Goal: Task Accomplishment & Management: Manage account settings

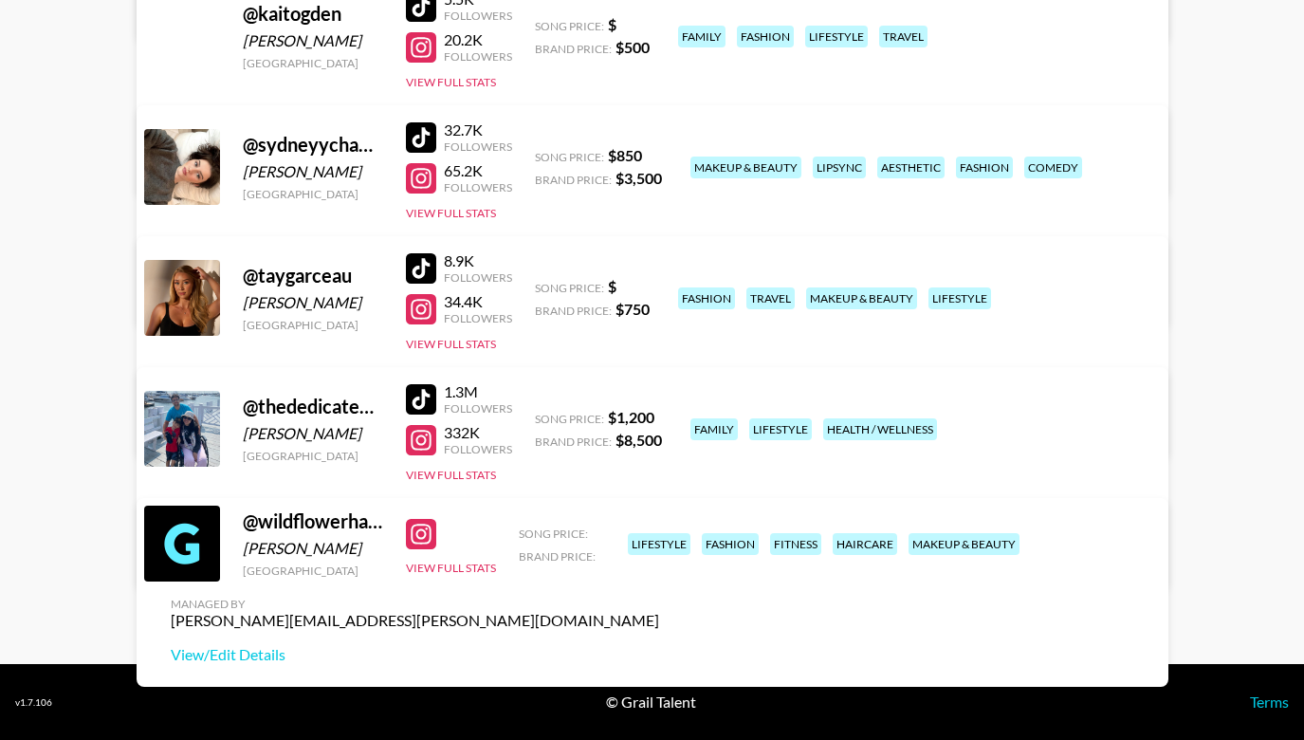
scroll to position [470, 0]
click at [659, 546] on link "View/Edit Details" at bounding box center [415, 555] width 489 height 19
click at [455, 575] on button "View Full Stats" at bounding box center [451, 568] width 90 height 14
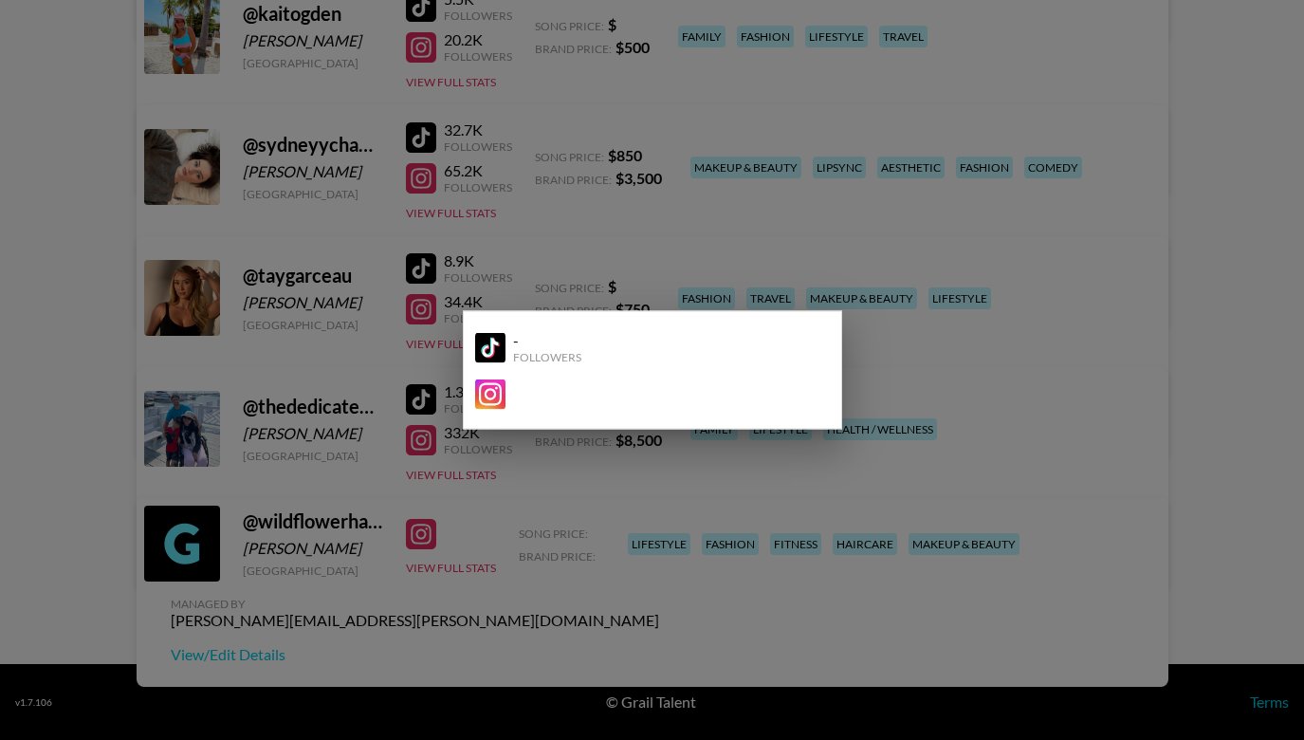
click at [944, 610] on div at bounding box center [652, 370] width 1304 height 740
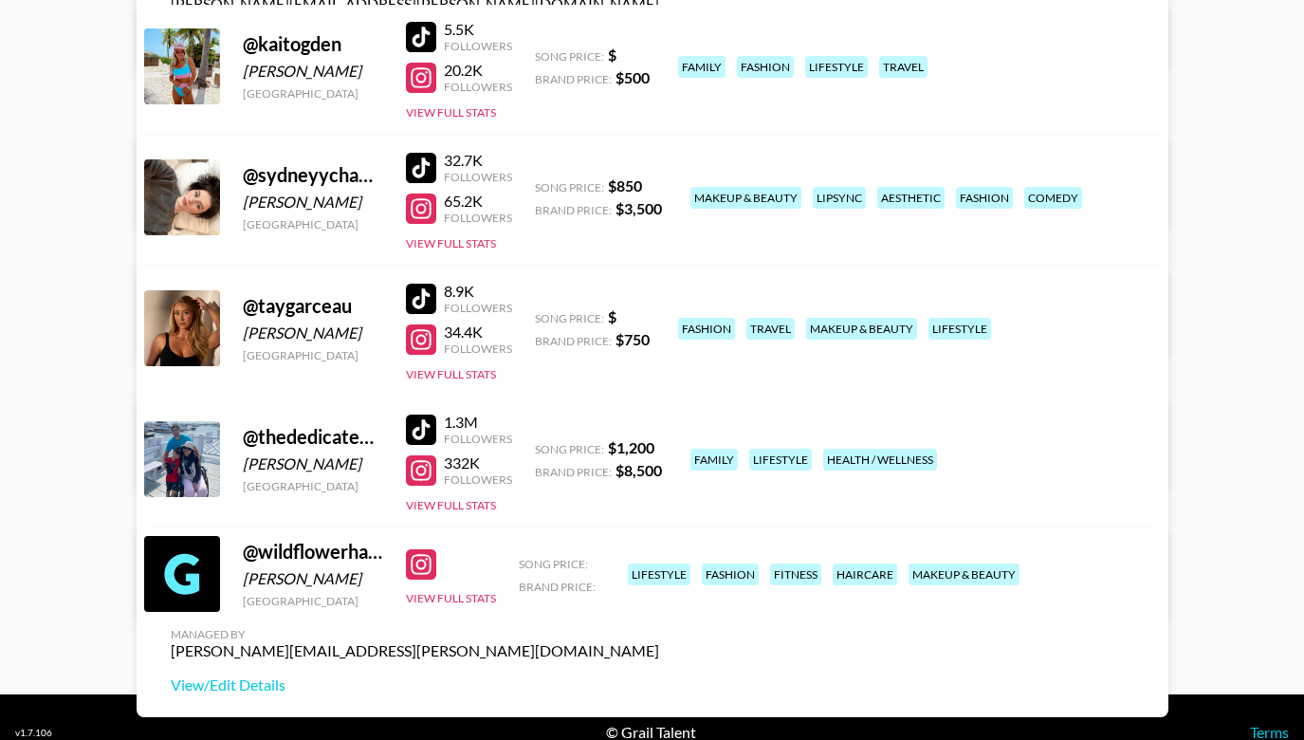
scroll to position [438, 0]
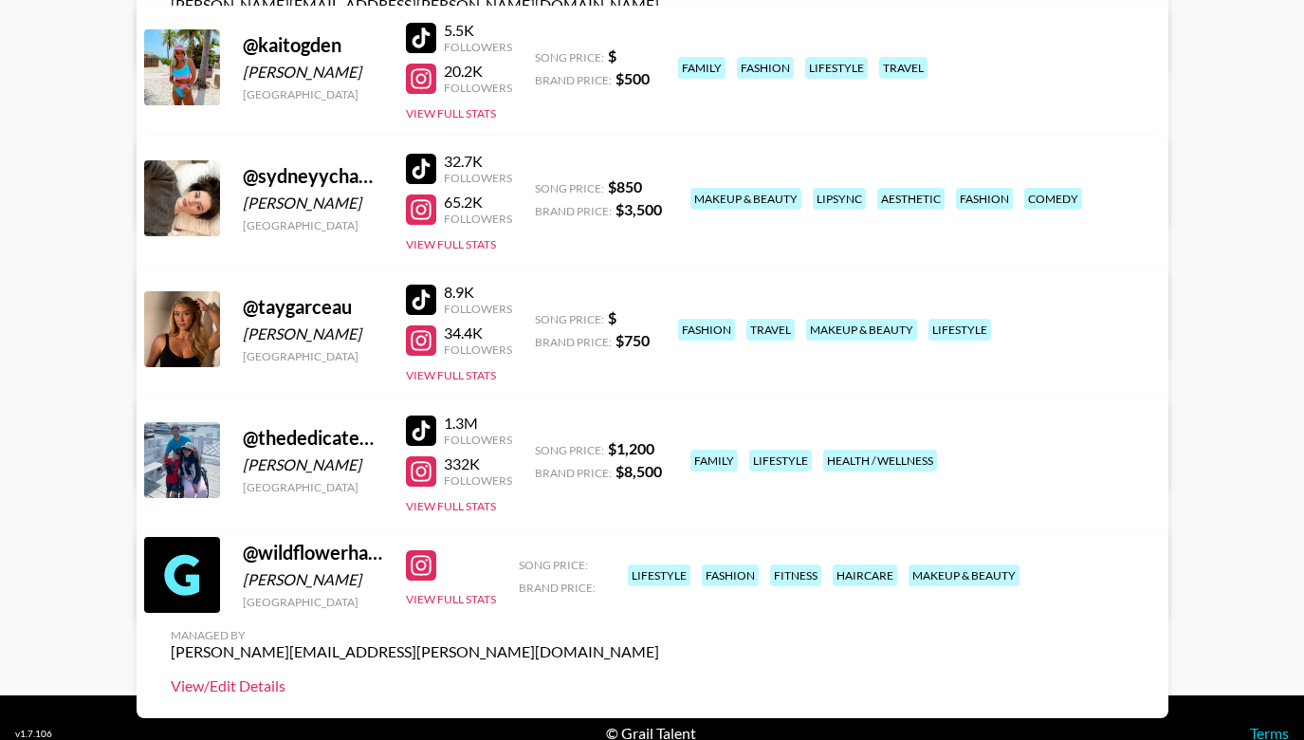
click at [659, 676] on link "View/Edit Details" at bounding box center [415, 685] width 489 height 19
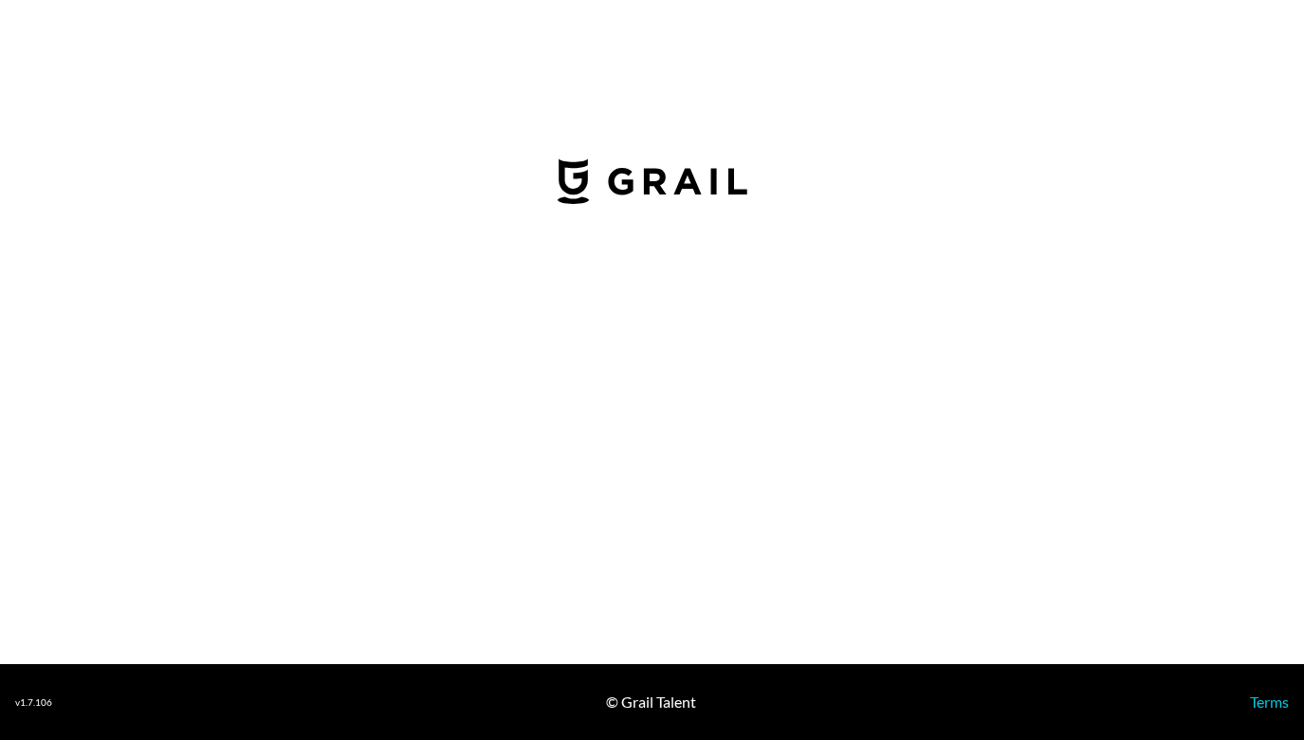
select select "USD"
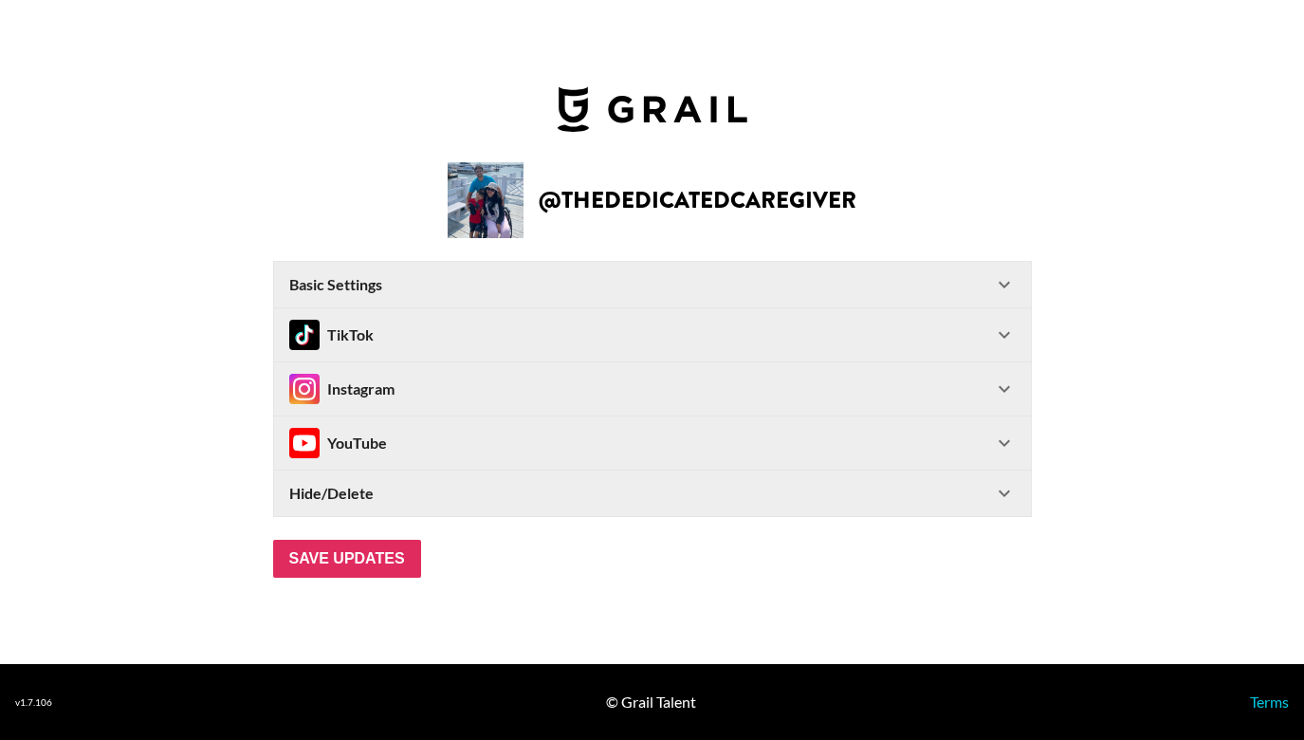
click at [1008, 324] on icon at bounding box center [1004, 335] width 23 height 23
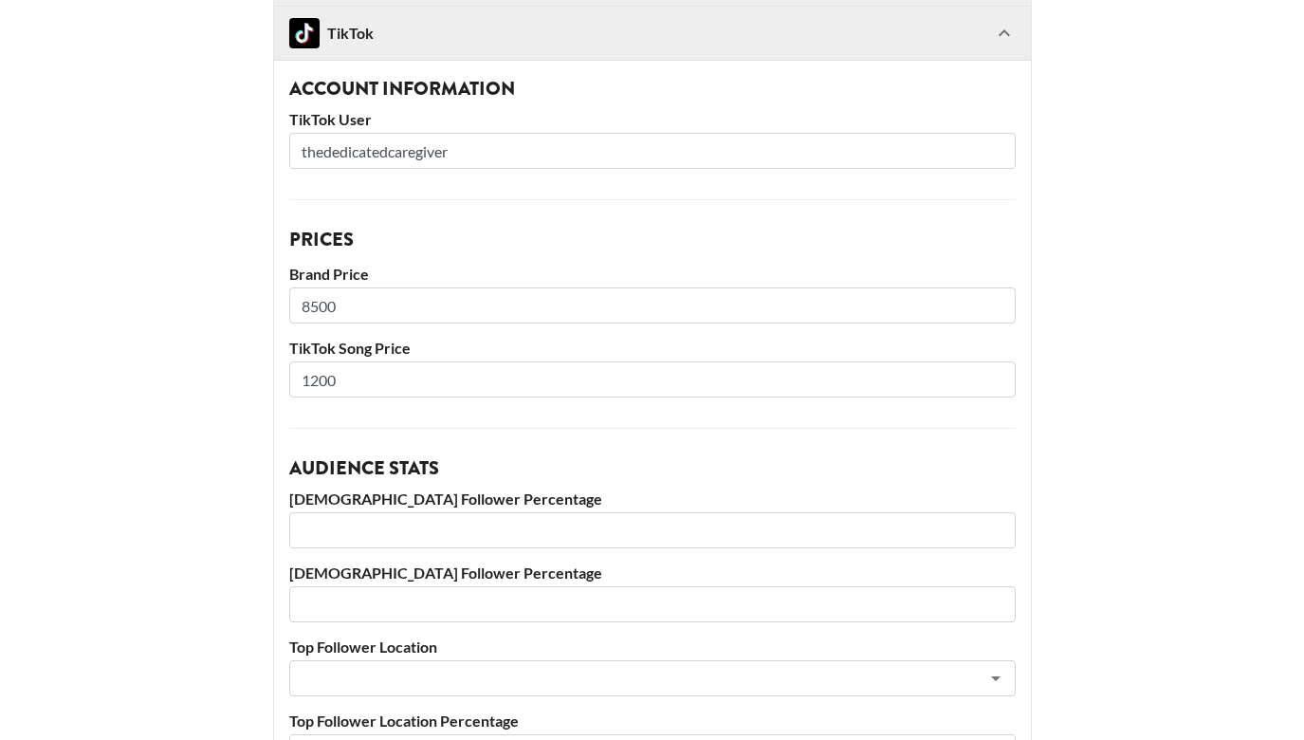
scroll to position [247, 0]
drag, startPoint x: 378, startPoint y: 309, endPoint x: 214, endPoint y: 309, distance: 163.2
click at [214, 309] on main "@ thededicatedcaregiver Basic Settings Airtable ID: recXuPB7EEJwopcMg Manager(s…" at bounding box center [652, 512] width 1274 height 1304
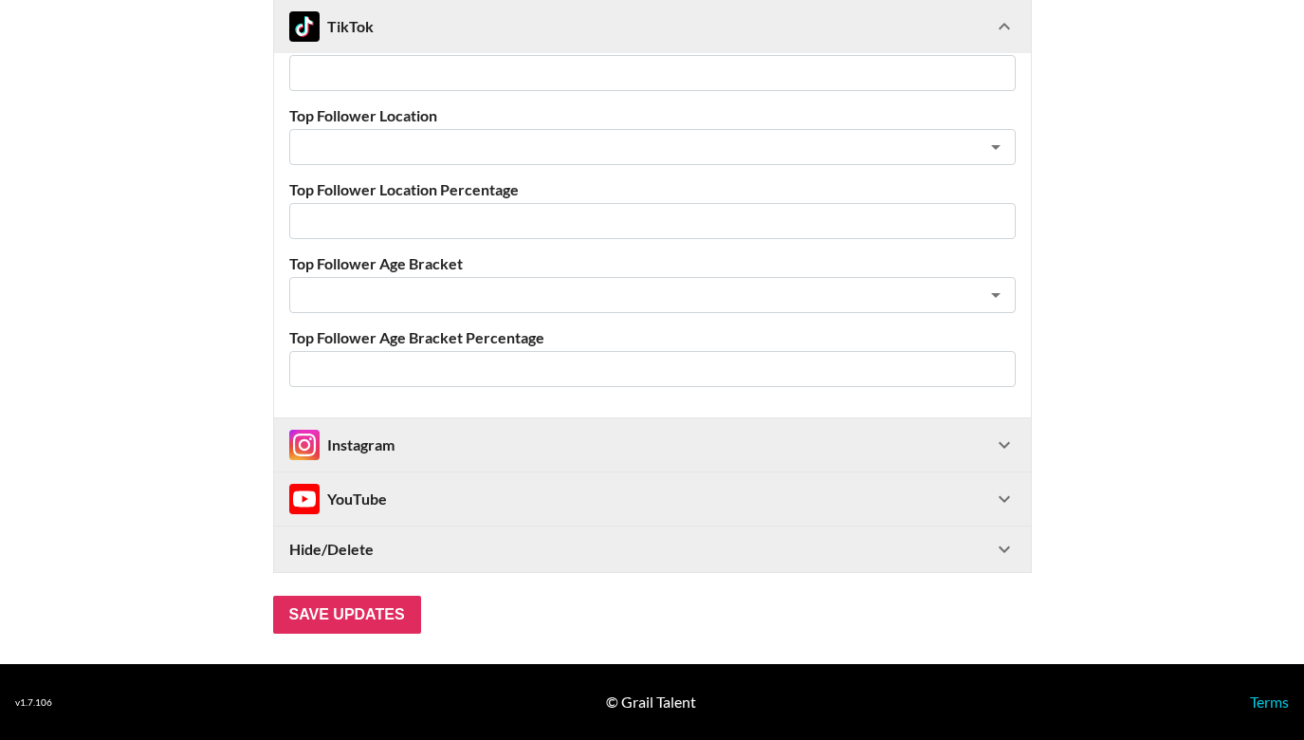
type input "12000"
click at [497, 435] on div "Instagram" at bounding box center [641, 445] width 704 height 30
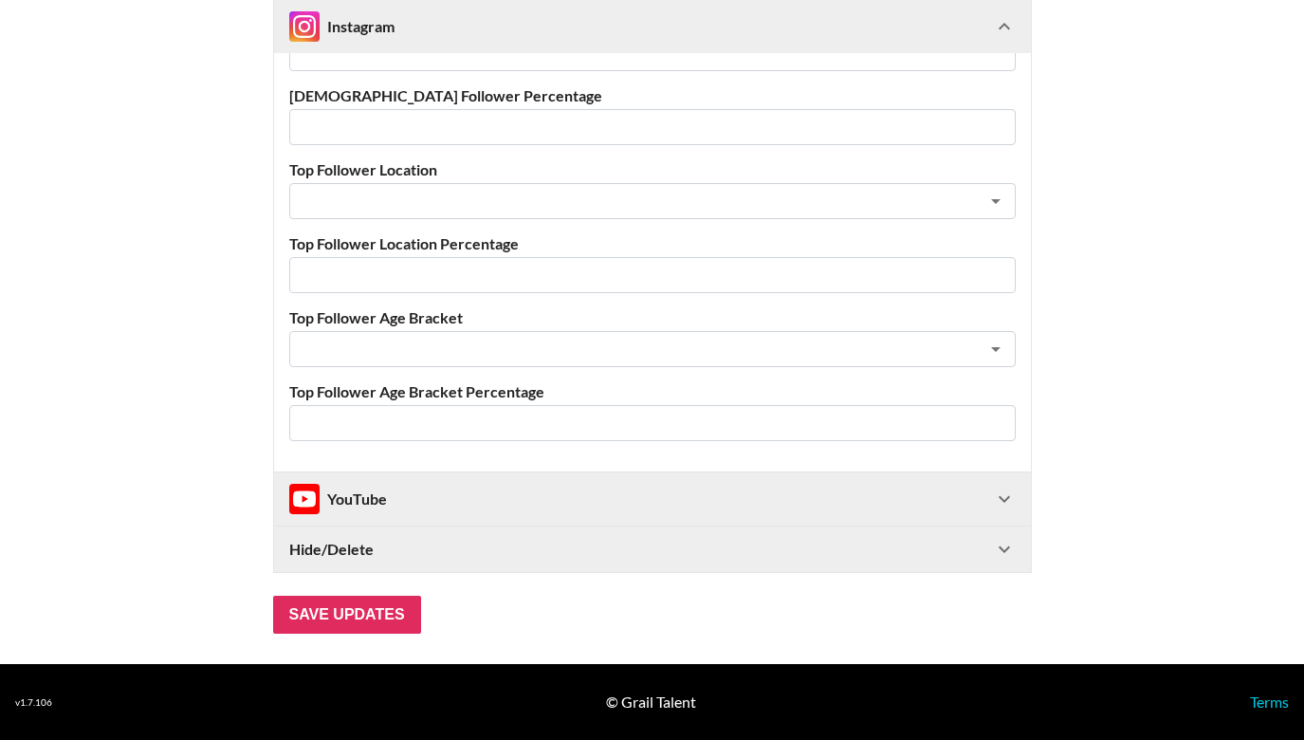
scroll to position [1922, 0]
click at [369, 617] on input "Save Updates" at bounding box center [347, 615] width 148 height 38
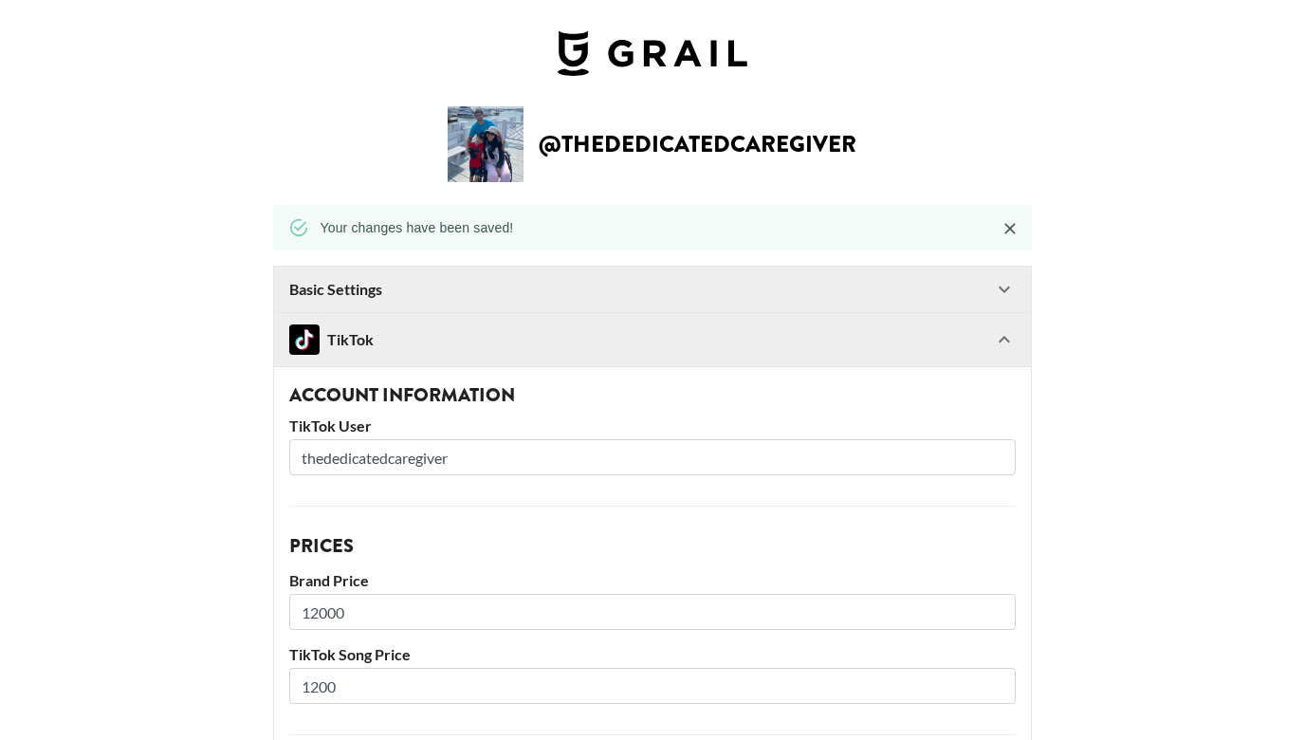
scroll to position [0, 0]
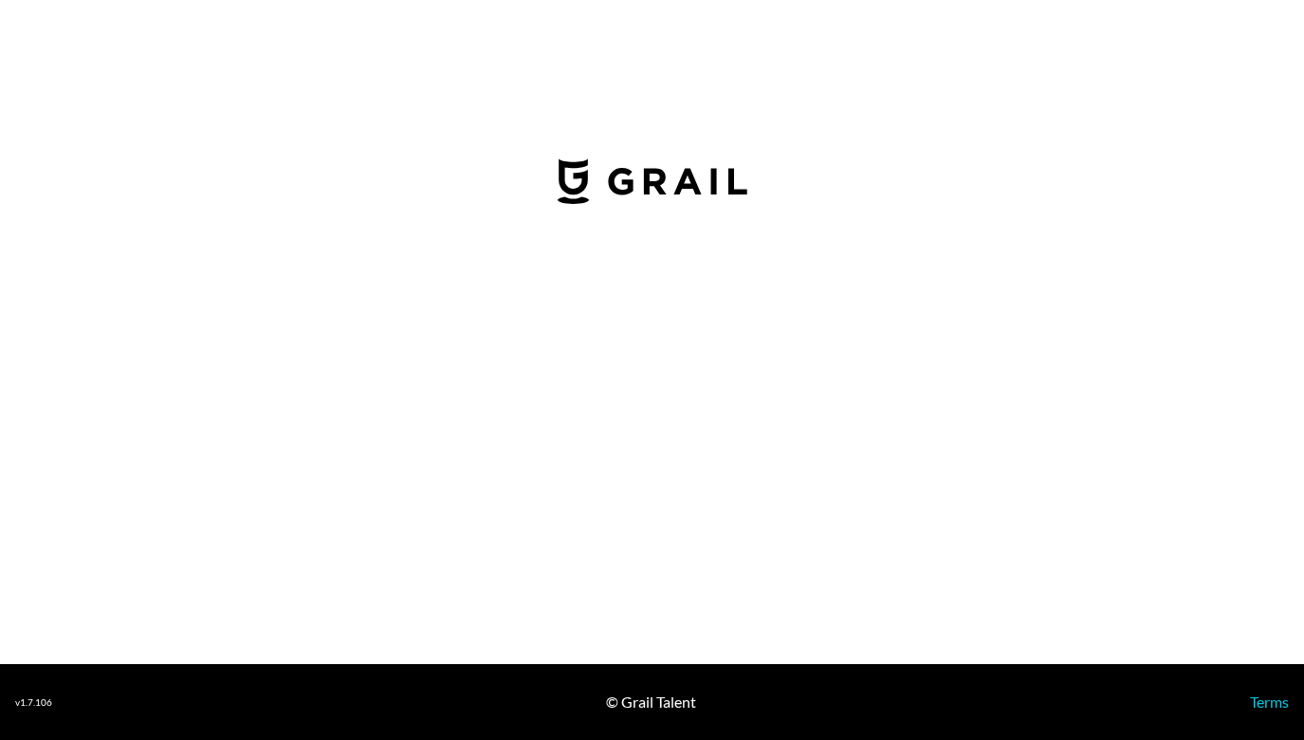
select select "USD"
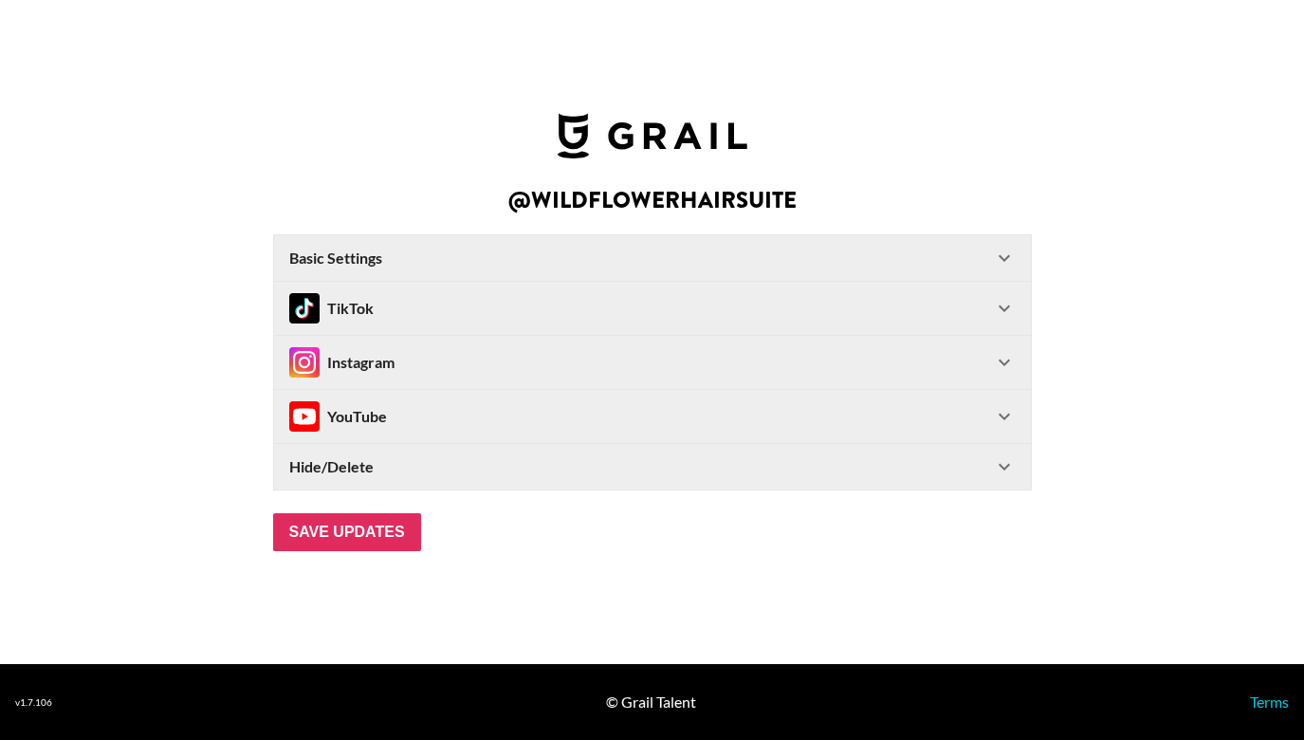
click at [947, 310] on div "TikTok" at bounding box center [641, 308] width 704 height 30
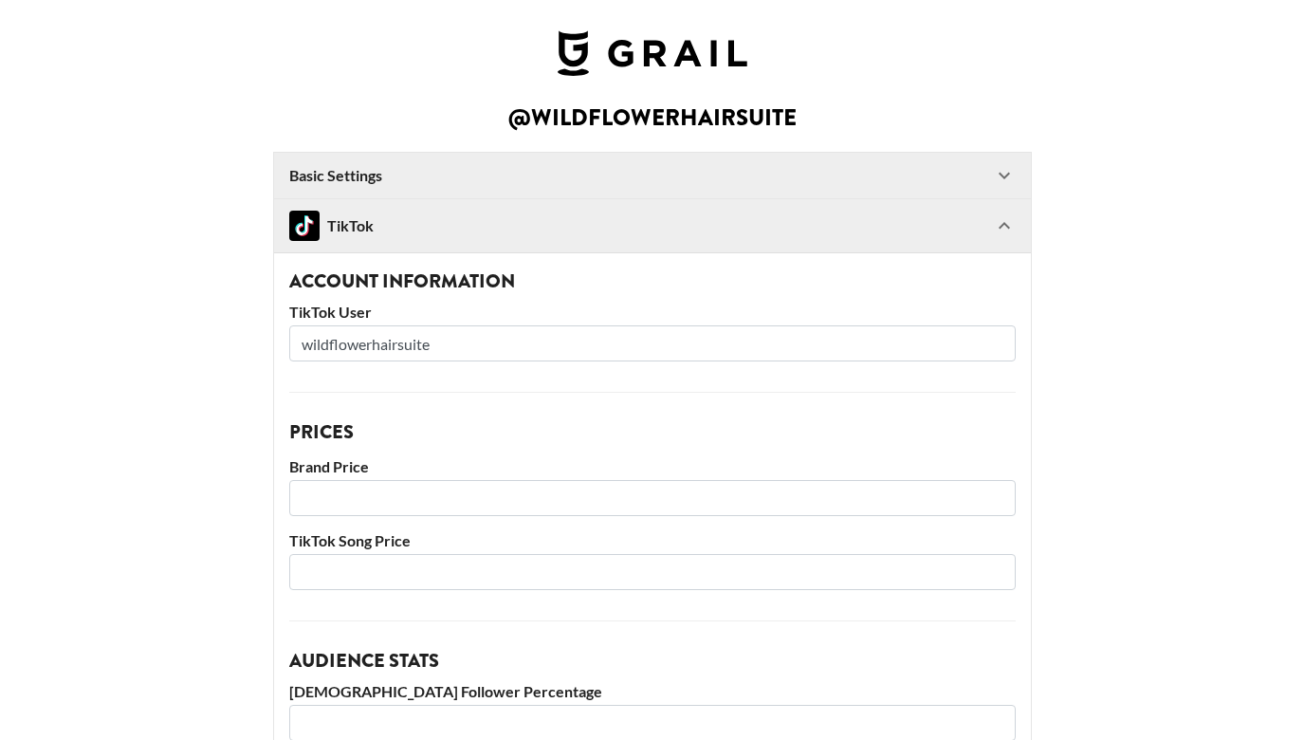
click at [970, 229] on div "TikTok" at bounding box center [641, 226] width 704 height 30
